Goal: Book appointment/travel/reservation

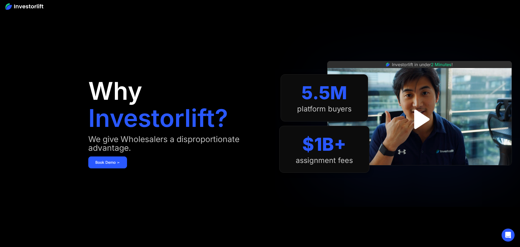
click at [421, 115] on img "open lightbox" at bounding box center [419, 119] width 35 height 35
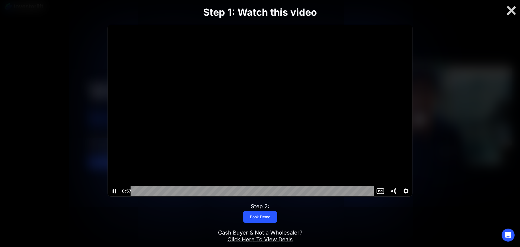
click at [114, 191] on icon "Pause" at bounding box center [114, 191] width 4 height 4
click at [116, 191] on icon "Play Video" at bounding box center [114, 191] width 3 height 5
click at [256, 191] on div "1:10" at bounding box center [253, 191] width 236 height 11
click at [319, 191] on div "1:48" at bounding box center [253, 191] width 236 height 11
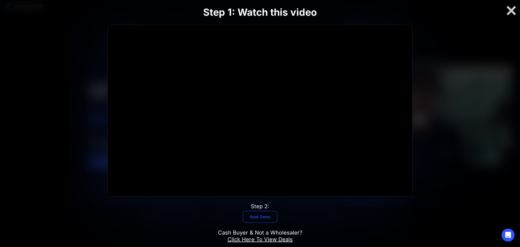
click at [256, 220] on link "Book Demo" at bounding box center [260, 217] width 34 height 12
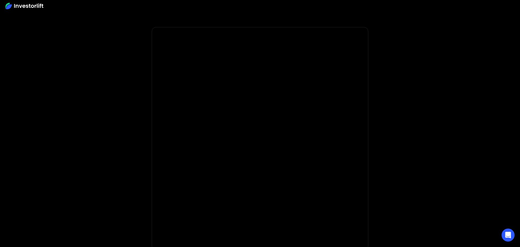
scroll to position [78, 0]
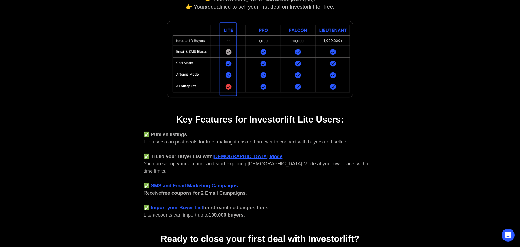
scroll to position [97, 0]
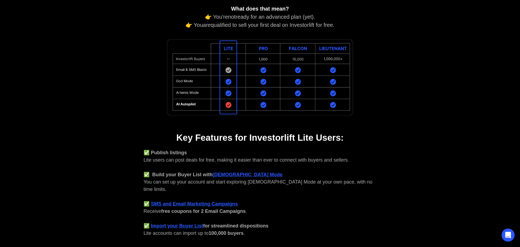
click at [272, 61] on img at bounding box center [260, 77] width 190 height 80
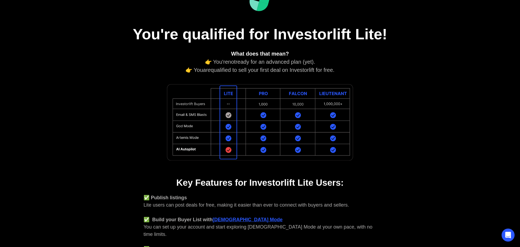
scroll to position [53, 0]
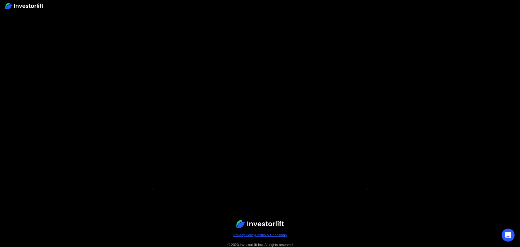
scroll to position [60, 0]
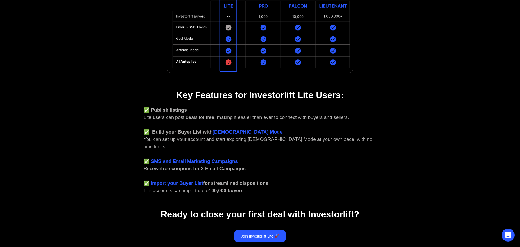
scroll to position [158, 0]
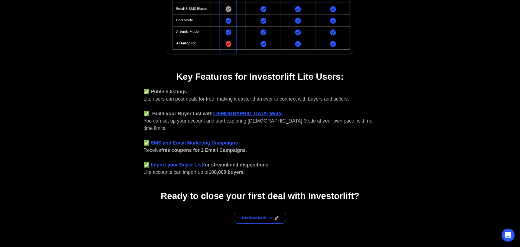
click at [257, 212] on link "Join Investorlift Lite 🚀" at bounding box center [260, 218] width 52 height 12
